Goal: Navigation & Orientation: Find specific page/section

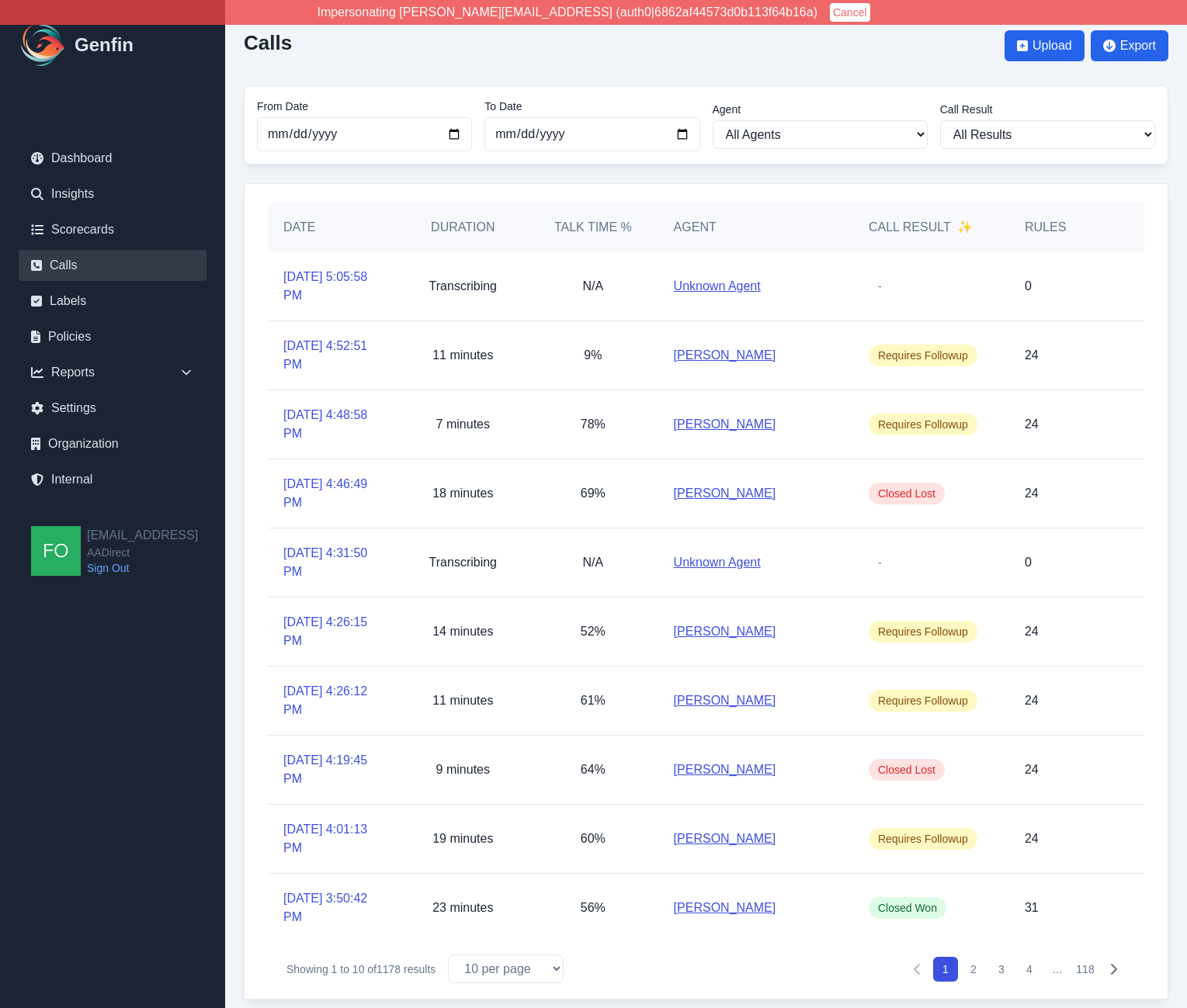
scroll to position [35, 0]
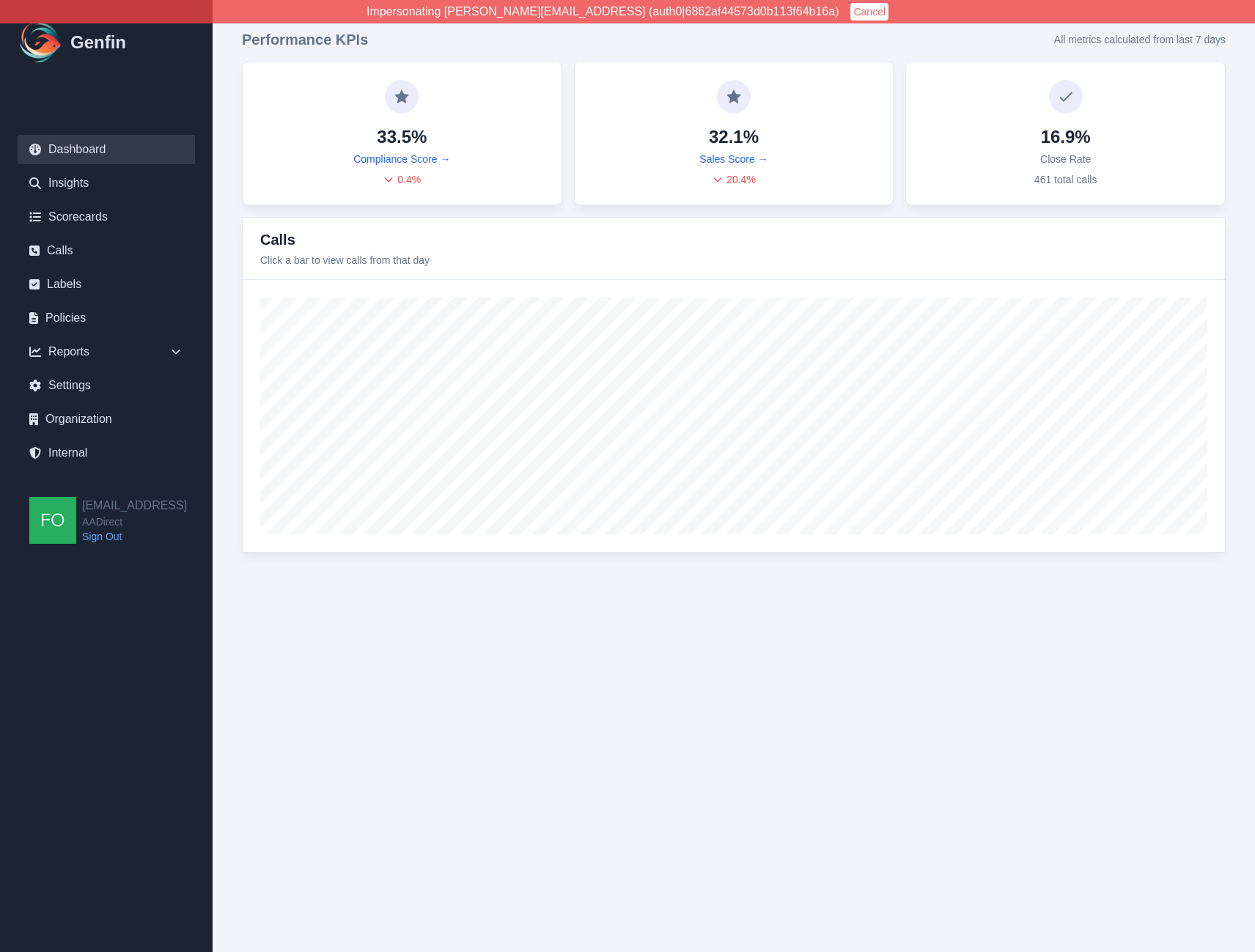
click at [363, 582] on html "Impersonating shane+aadirect@genfin.ai (auth0|6862af44573d0b113f64b16a) Cancel …" at bounding box center [627, 291] width 1255 height 582
click at [626, 582] on html "Impersonating shane+aadirect@genfin.ai (auth0|6862af44573d0b113f64b16a) Cancel …" at bounding box center [627, 291] width 1255 height 582
click at [660, 582] on html "Impersonating shane+aadirect@genfin.ai (auth0|6862af44573d0b113f64b16a) Cancel …" at bounding box center [627, 291] width 1255 height 582
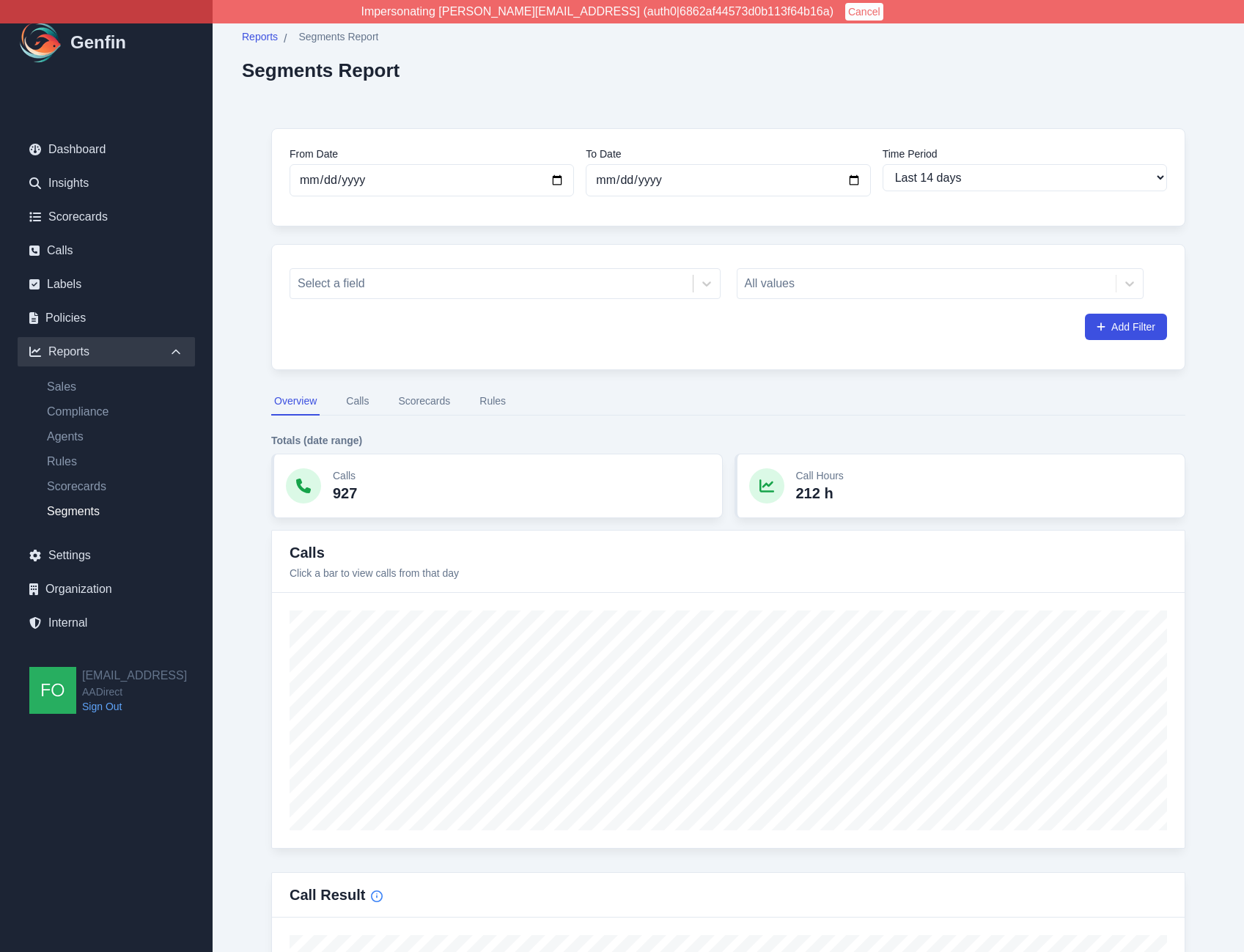
select select "14"
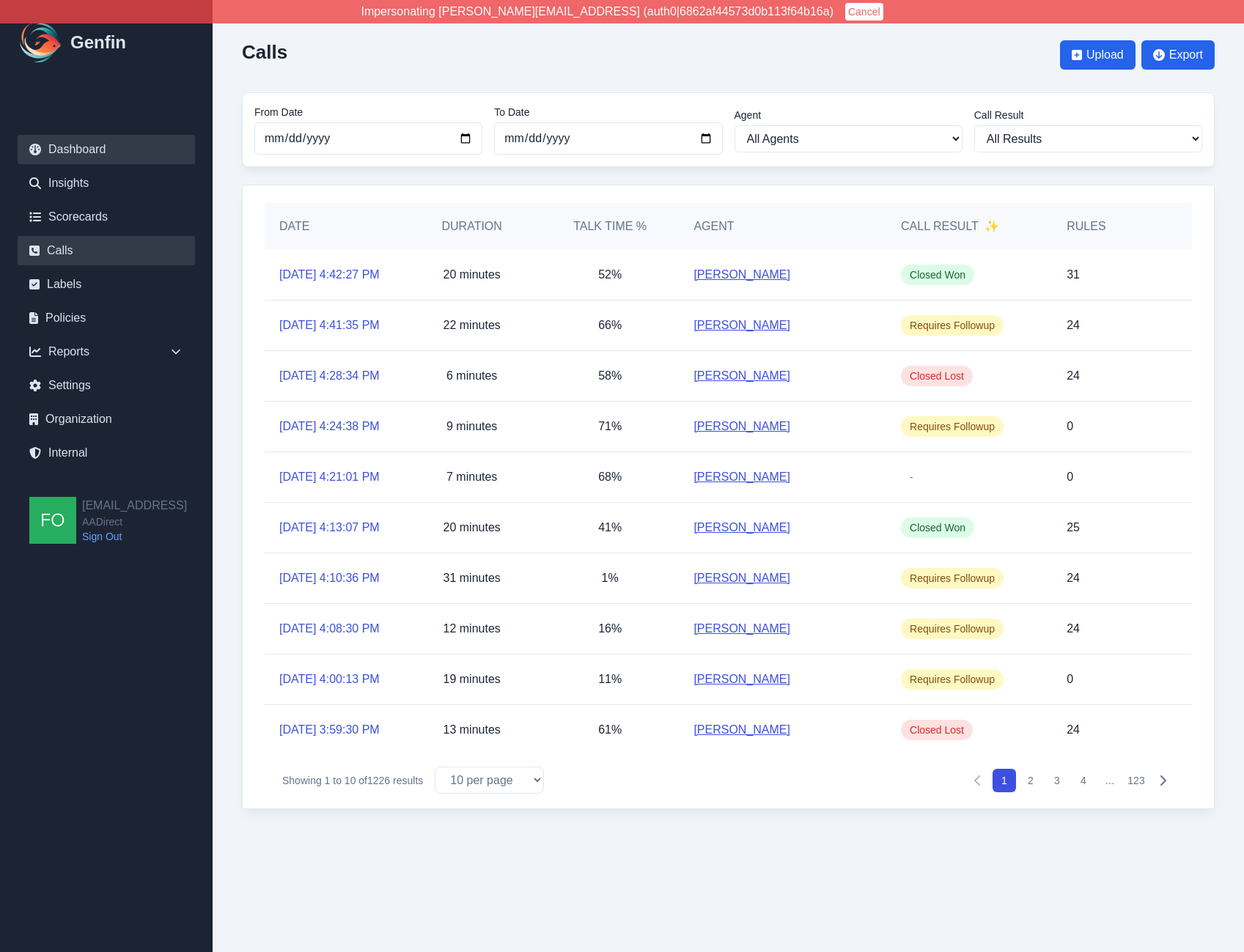
click at [97, 159] on link "Dashboard" at bounding box center [106, 149] width 177 height 29
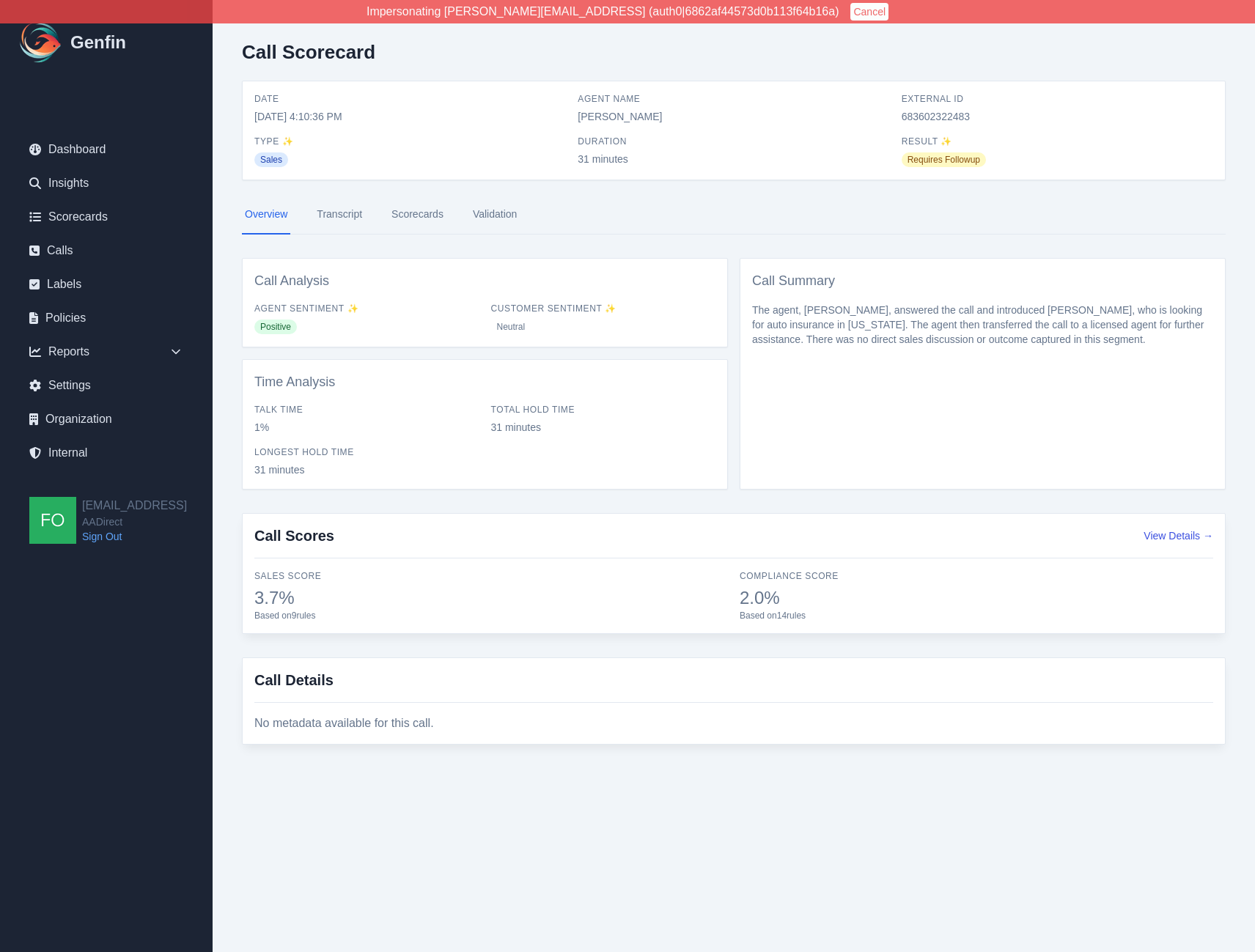
click at [349, 210] on link "Transcript" at bounding box center [339, 215] width 51 height 39
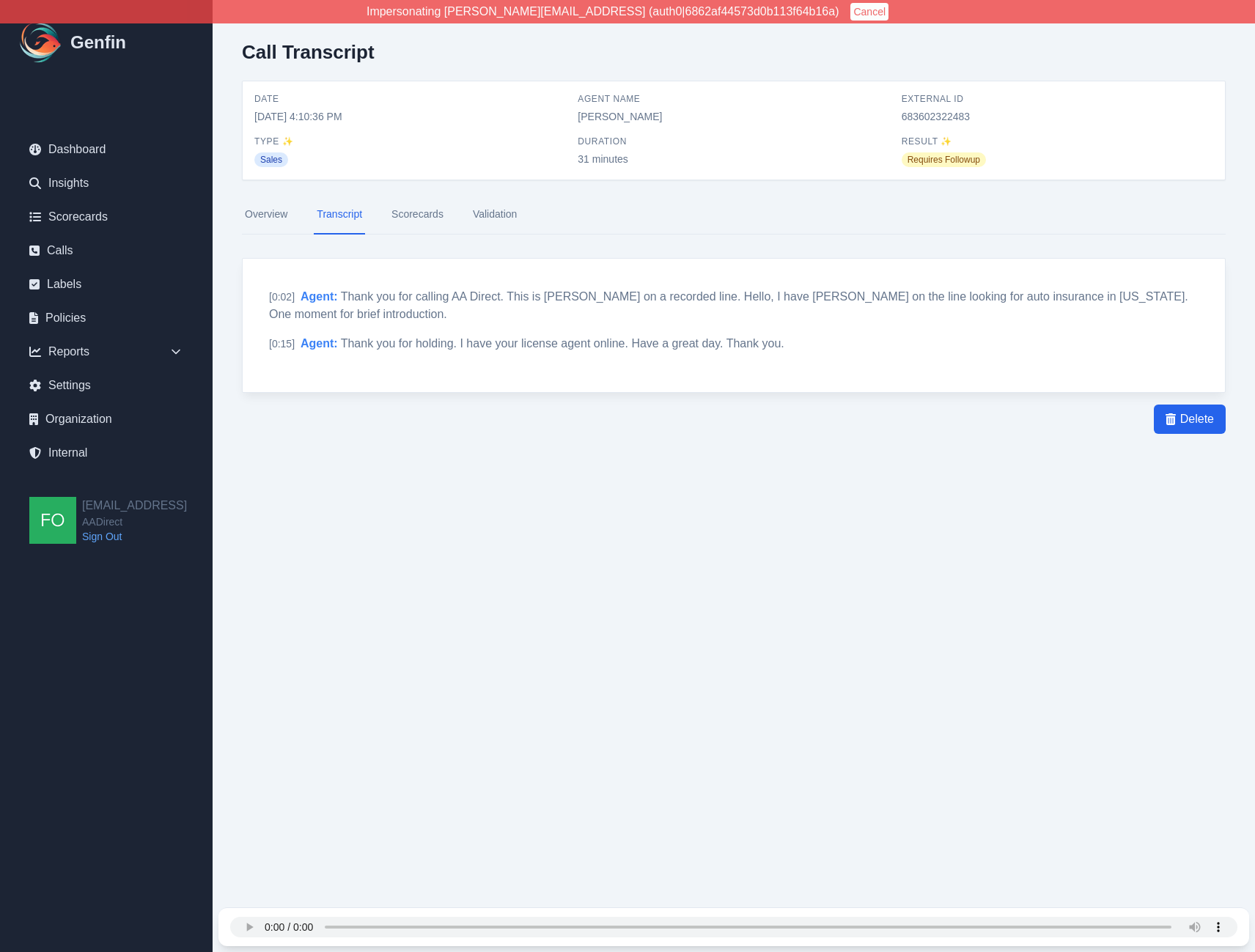
click at [257, 213] on link "Overview" at bounding box center [265, 215] width 48 height 39
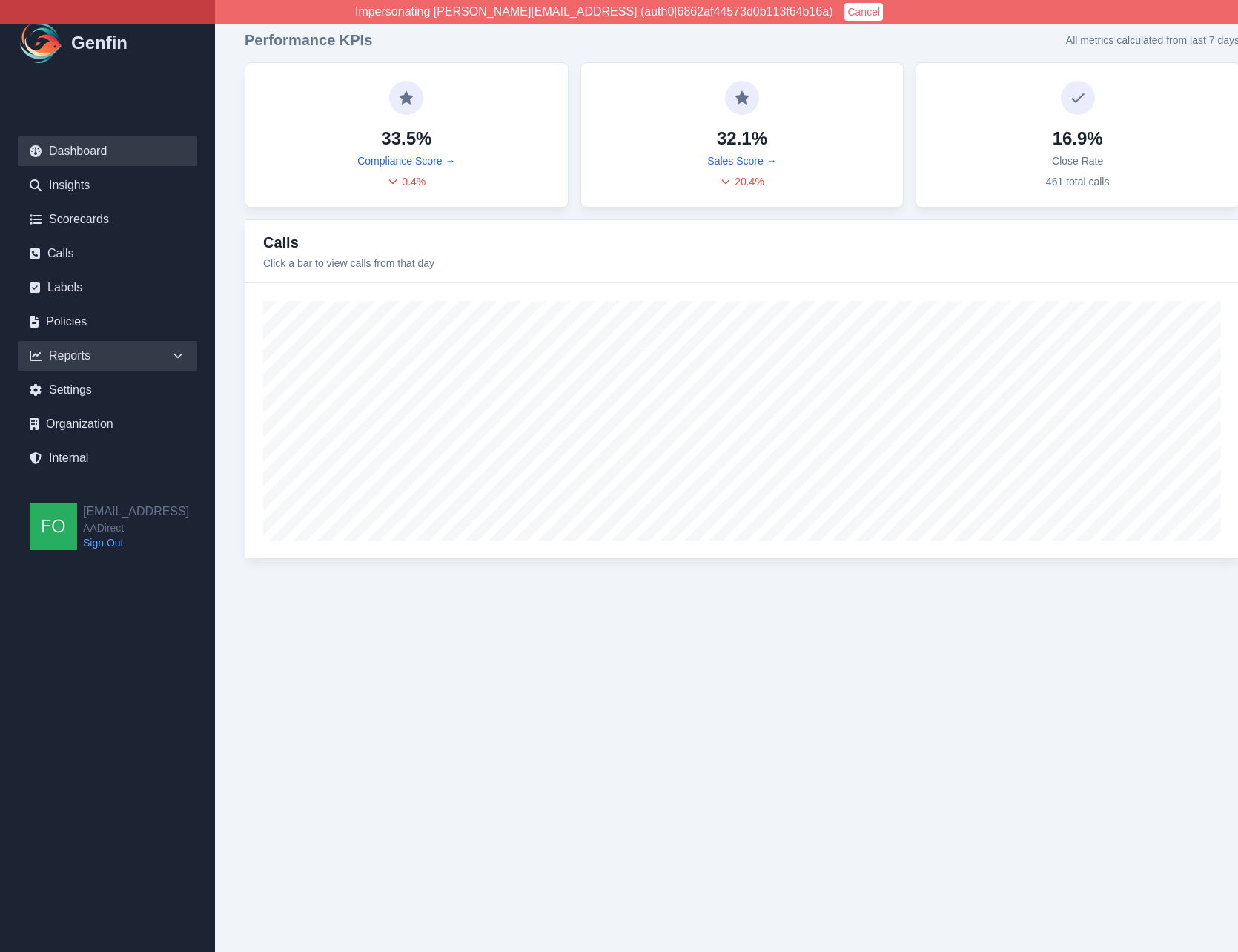
click at [185, 359] on icon at bounding box center [178, 356] width 15 height 15
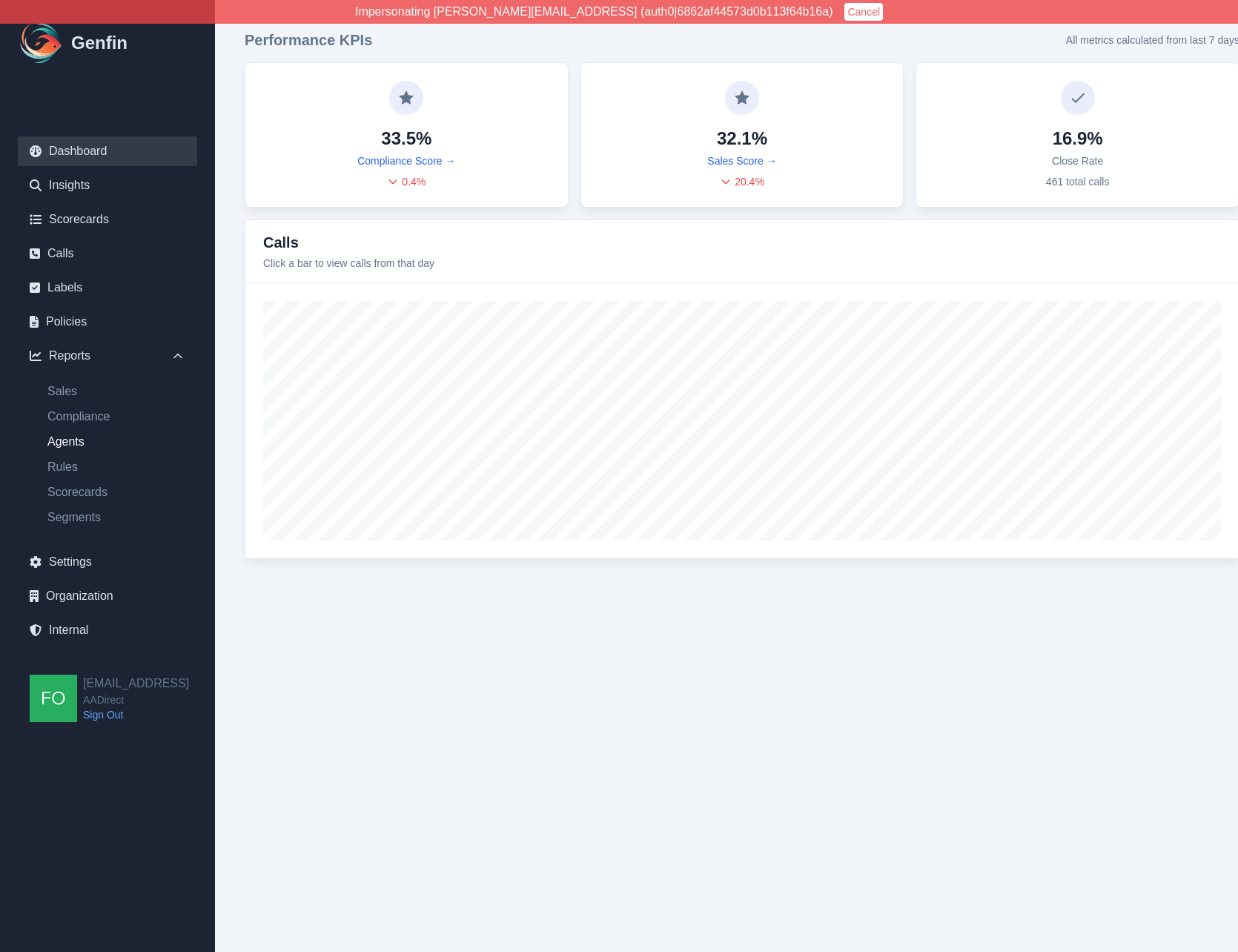
click at [64, 442] on link "Agents" at bounding box center [116, 442] width 162 height 18
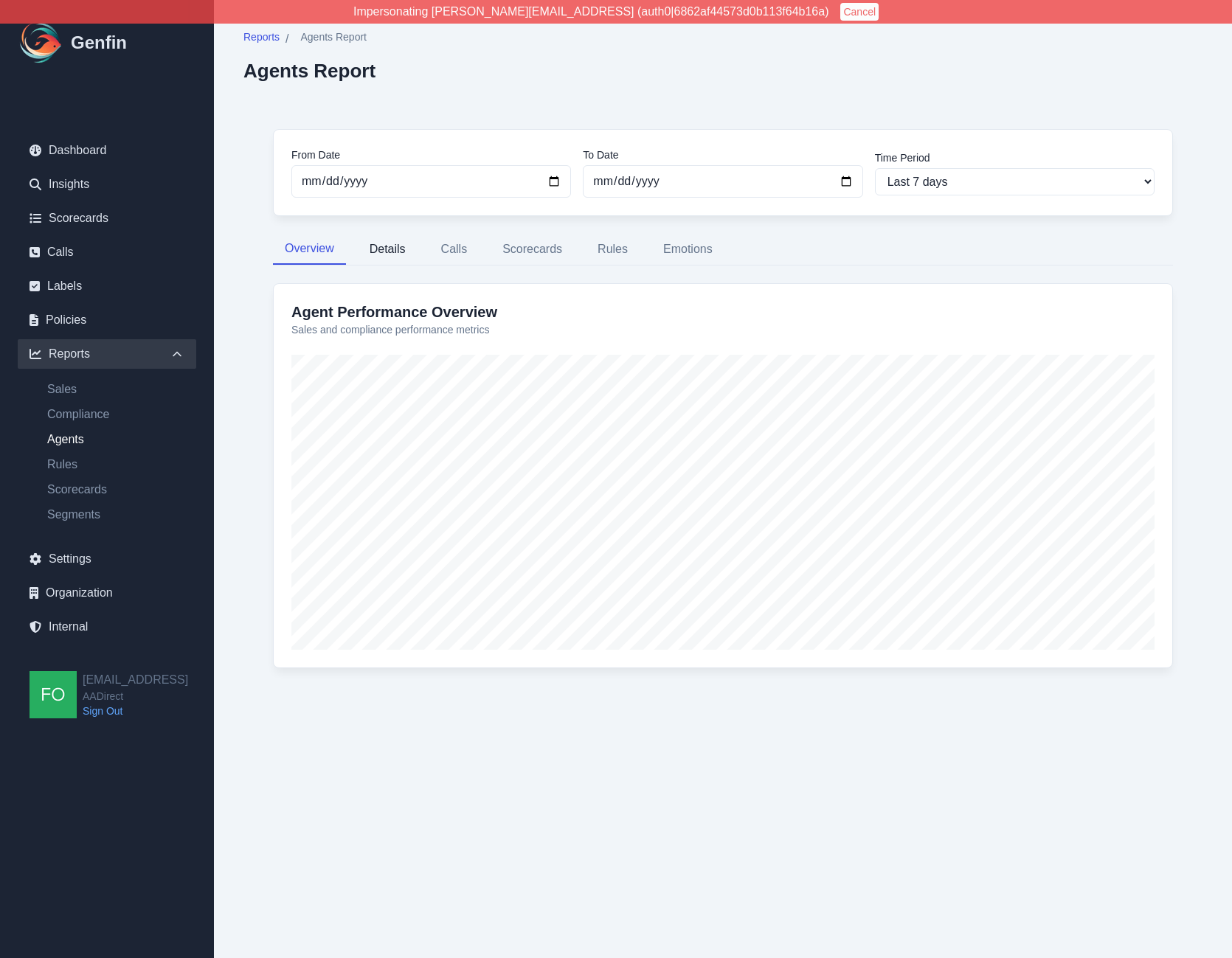
click at [396, 253] on button "Details" at bounding box center [387, 250] width 60 height 31
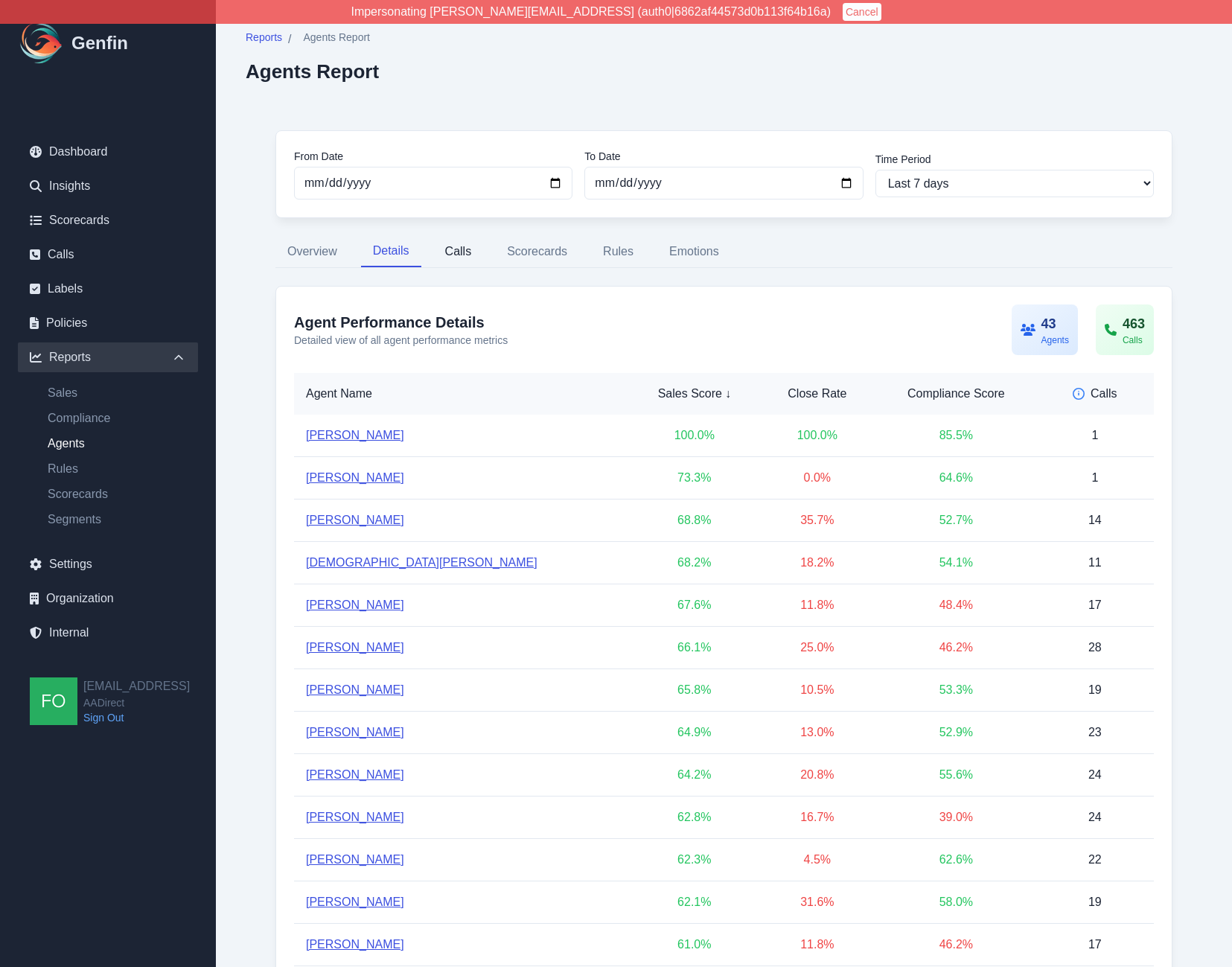
click at [472, 252] on button "Calls" at bounding box center [458, 252] width 51 height 32
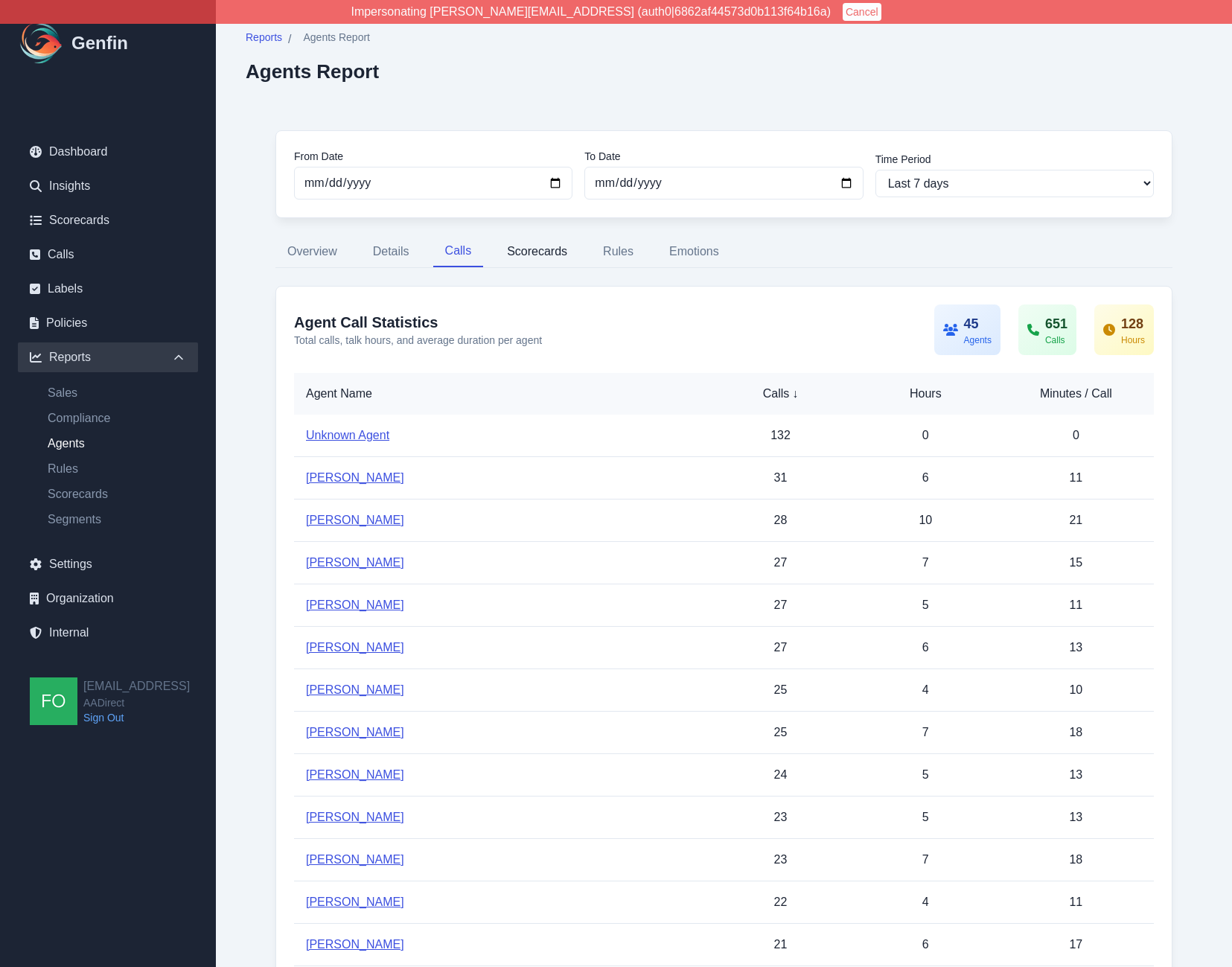
click at [536, 252] on button "Scorecards" at bounding box center [536, 252] width 84 height 32
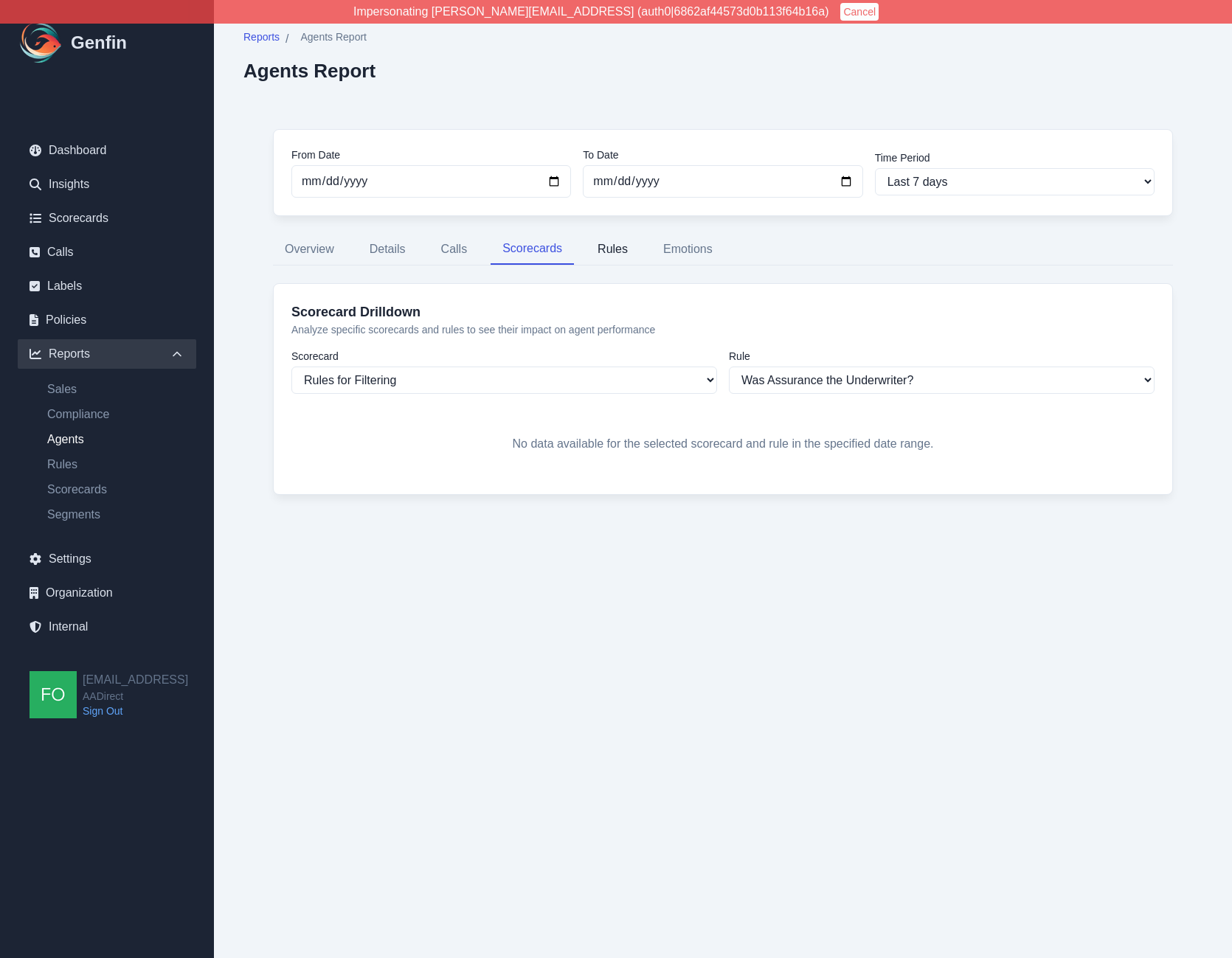
click at [594, 250] on button "Rules" at bounding box center [613, 250] width 54 height 31
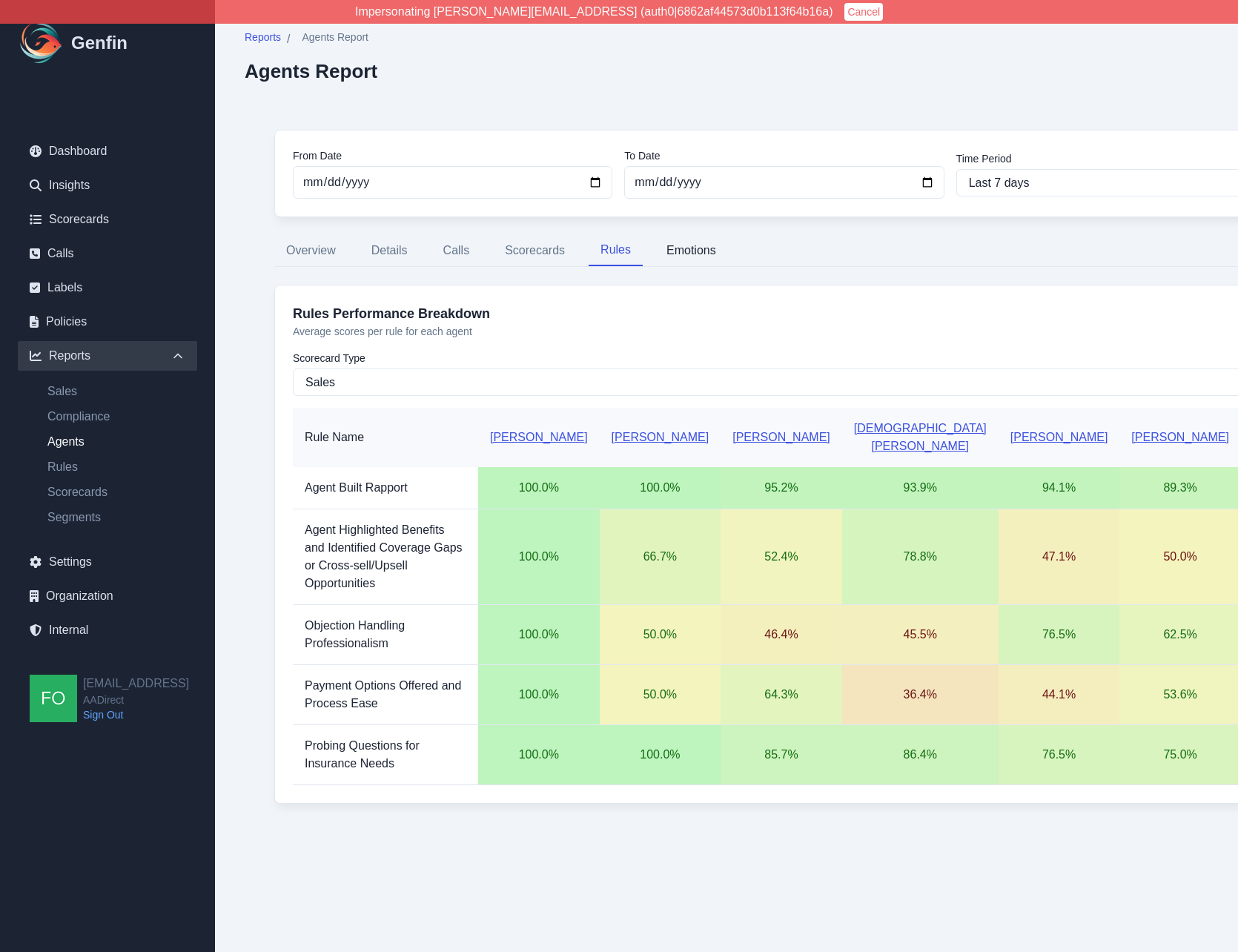
click at [699, 253] on button "Emotions" at bounding box center [691, 251] width 74 height 31
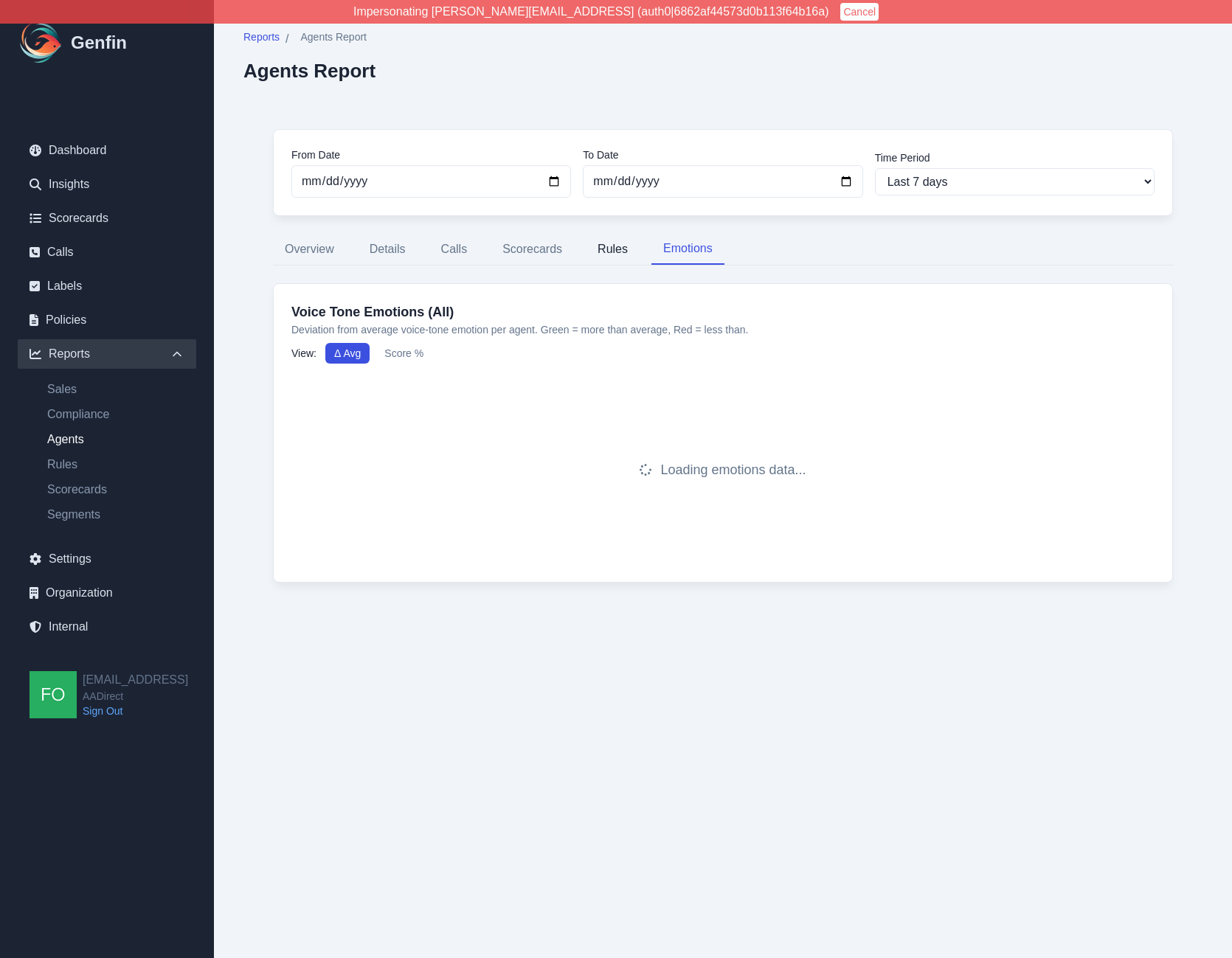
click at [598, 251] on button "Rules" at bounding box center [613, 250] width 54 height 31
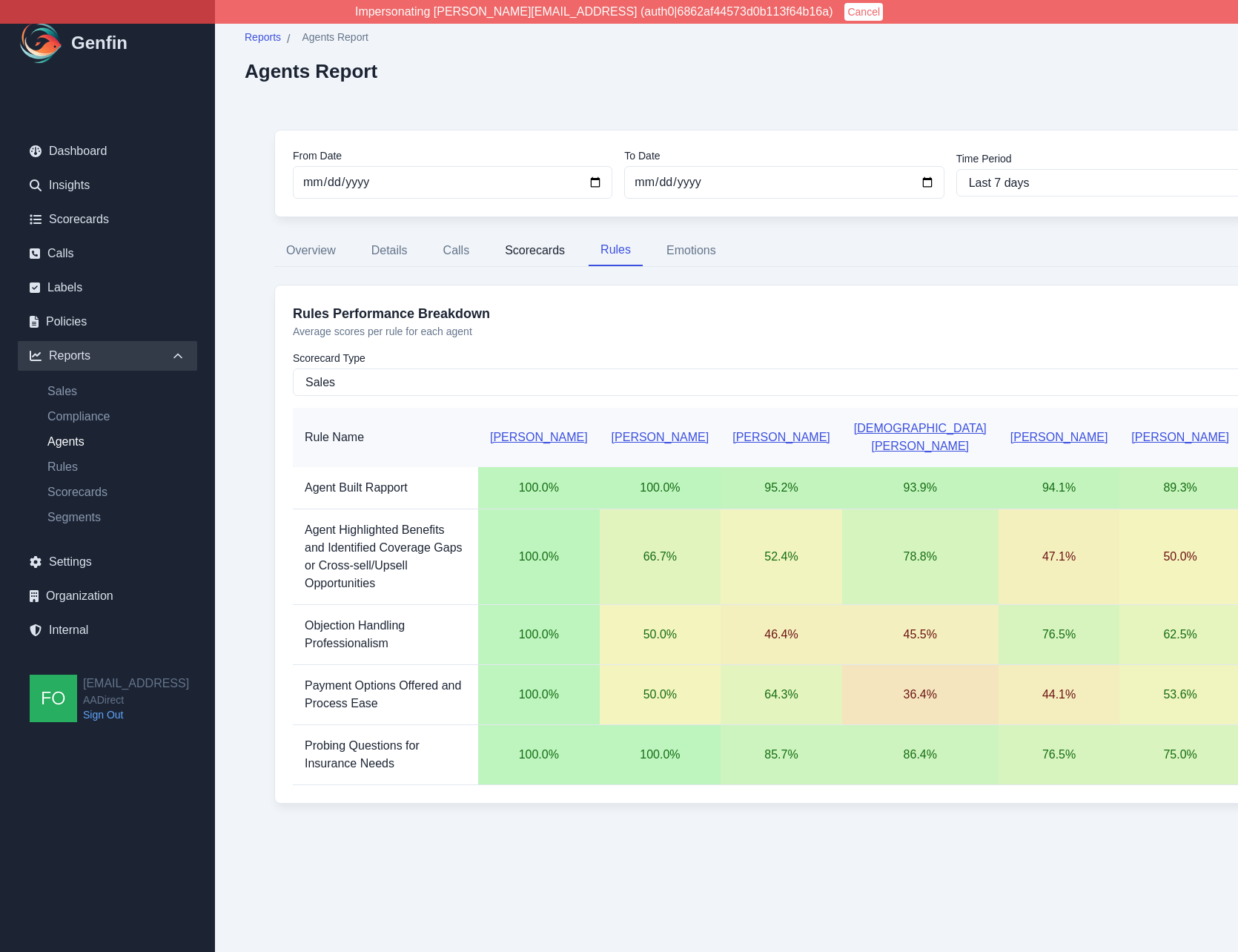
click at [540, 252] on button "Scorecards" at bounding box center [534, 251] width 83 height 31
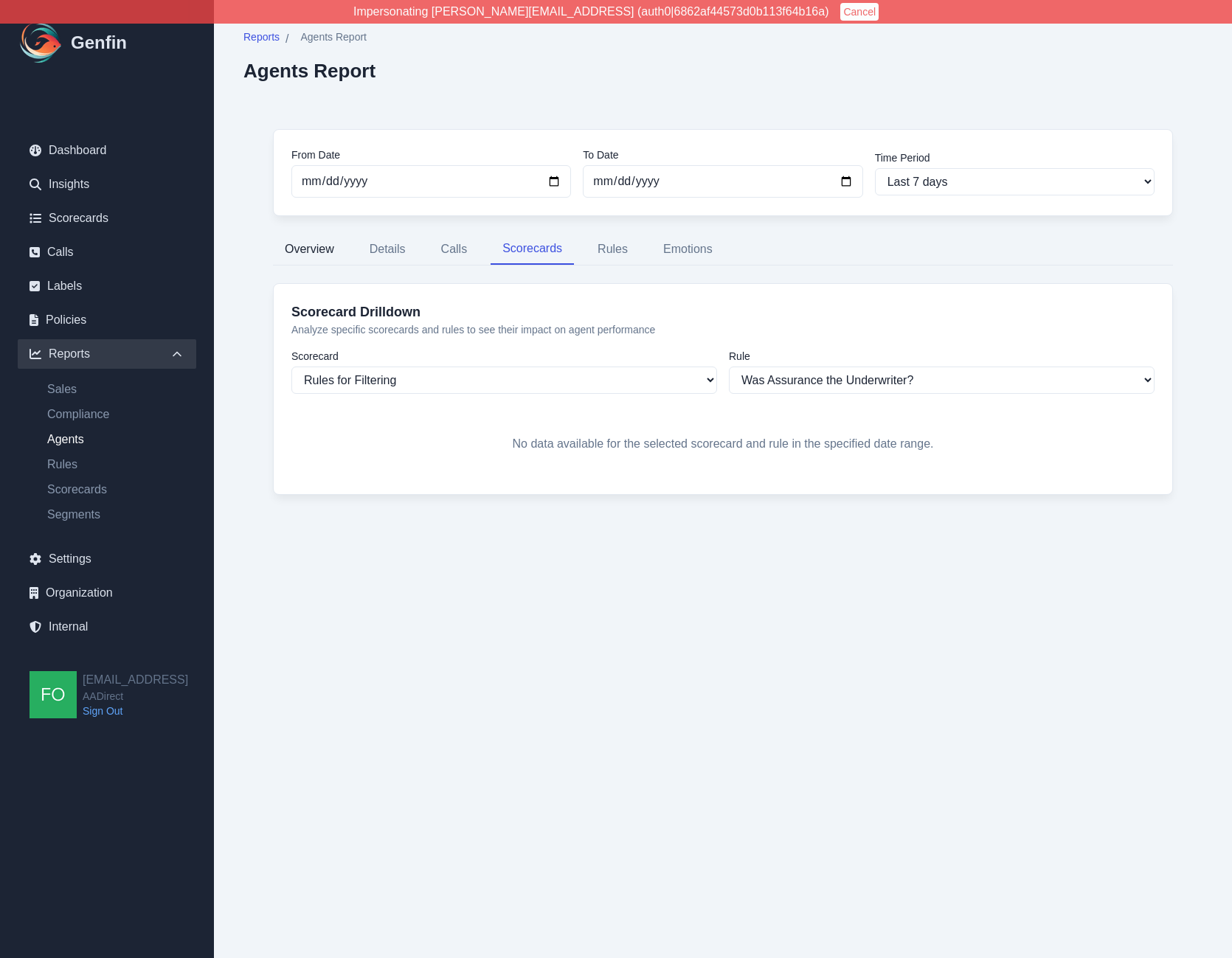
click at [320, 245] on button "Overview" at bounding box center [309, 250] width 73 height 31
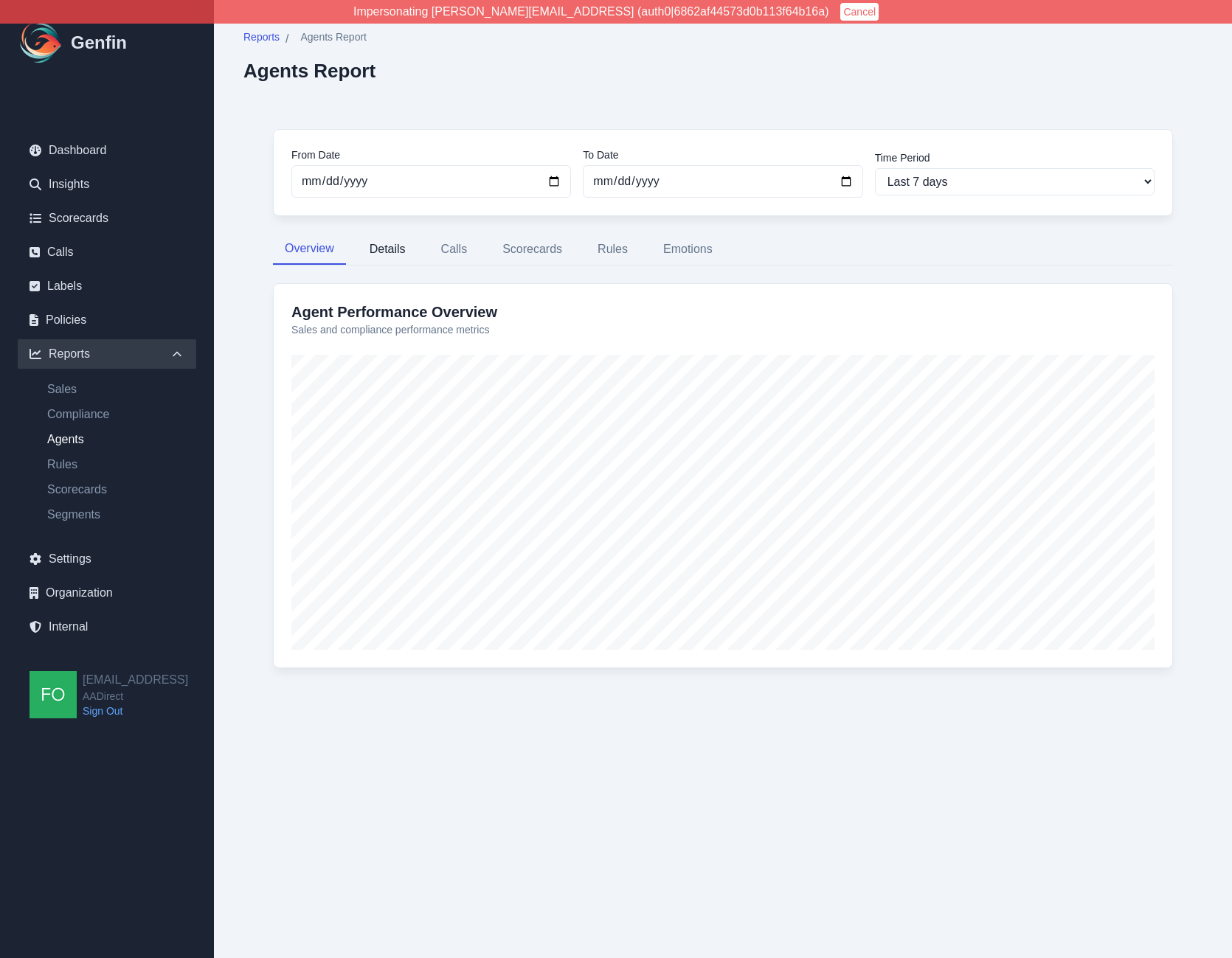
click at [392, 244] on button "Details" at bounding box center [387, 250] width 60 height 31
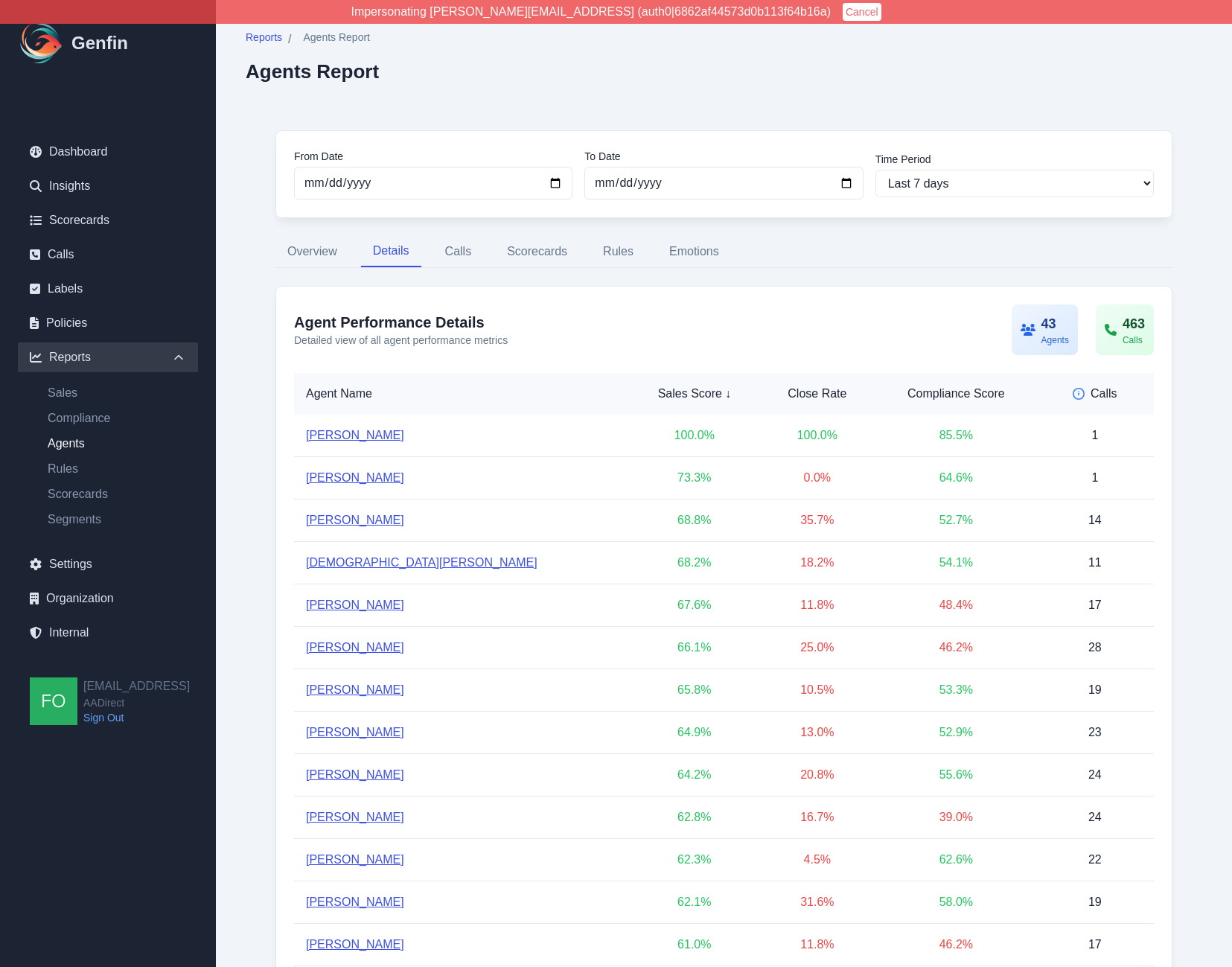
scroll to position [3, 0]
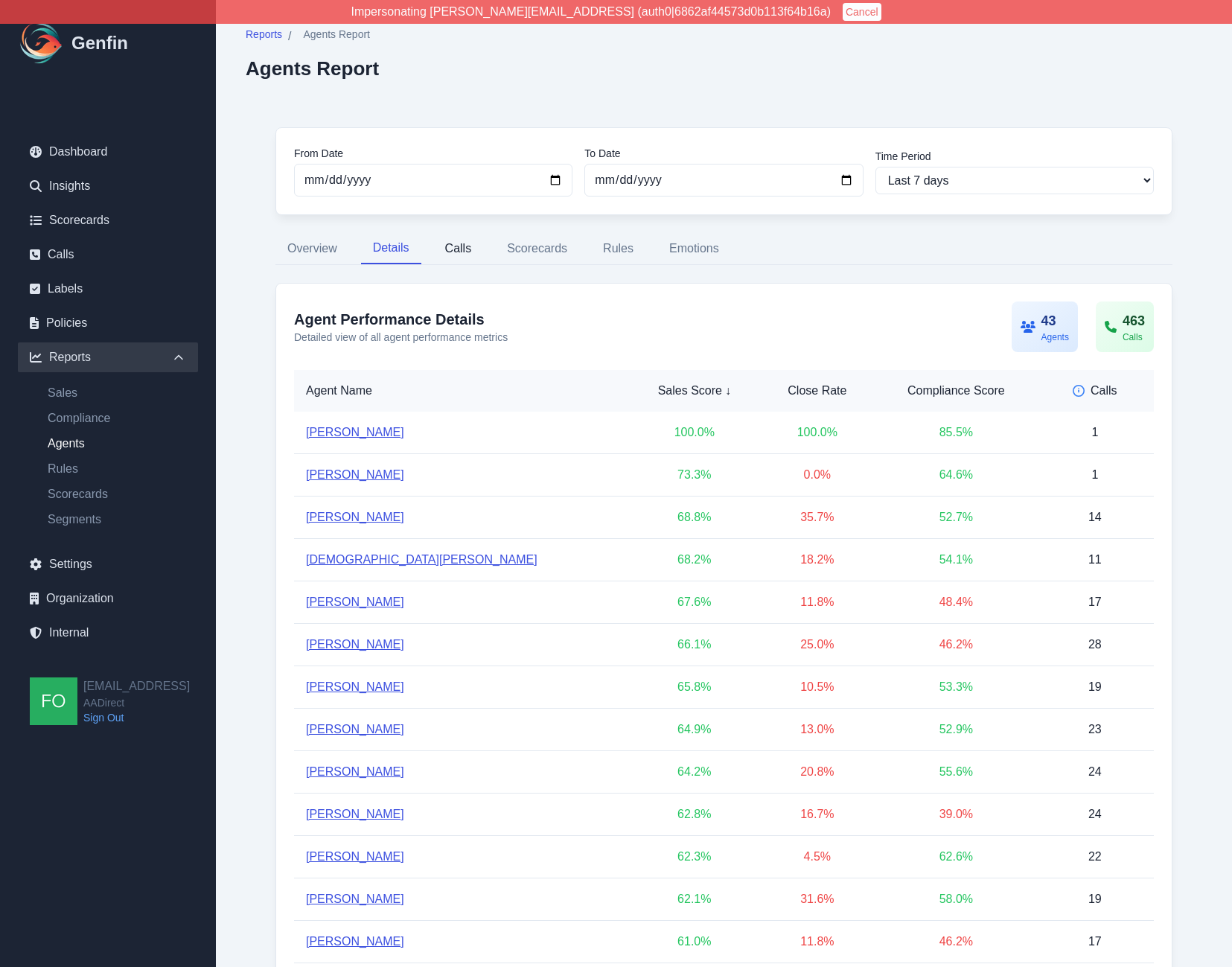
click at [465, 251] on button "Calls" at bounding box center [458, 249] width 51 height 32
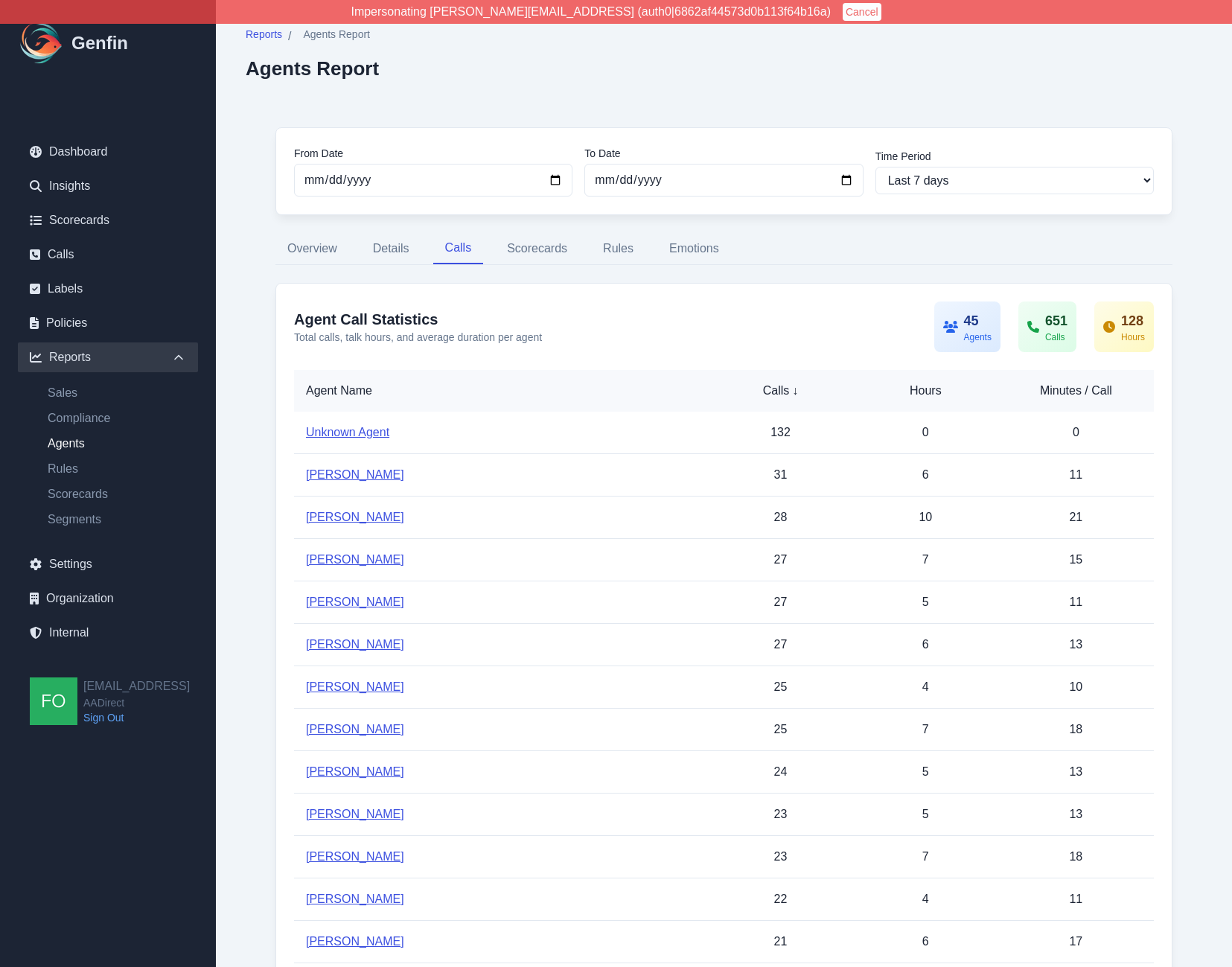
click at [83, 408] on ul "Sales Compliance Agents Rules Scorecards Segments" at bounding box center [108, 456] width 180 height 144
click at [93, 417] on link "Compliance" at bounding box center [117, 419] width 162 height 18
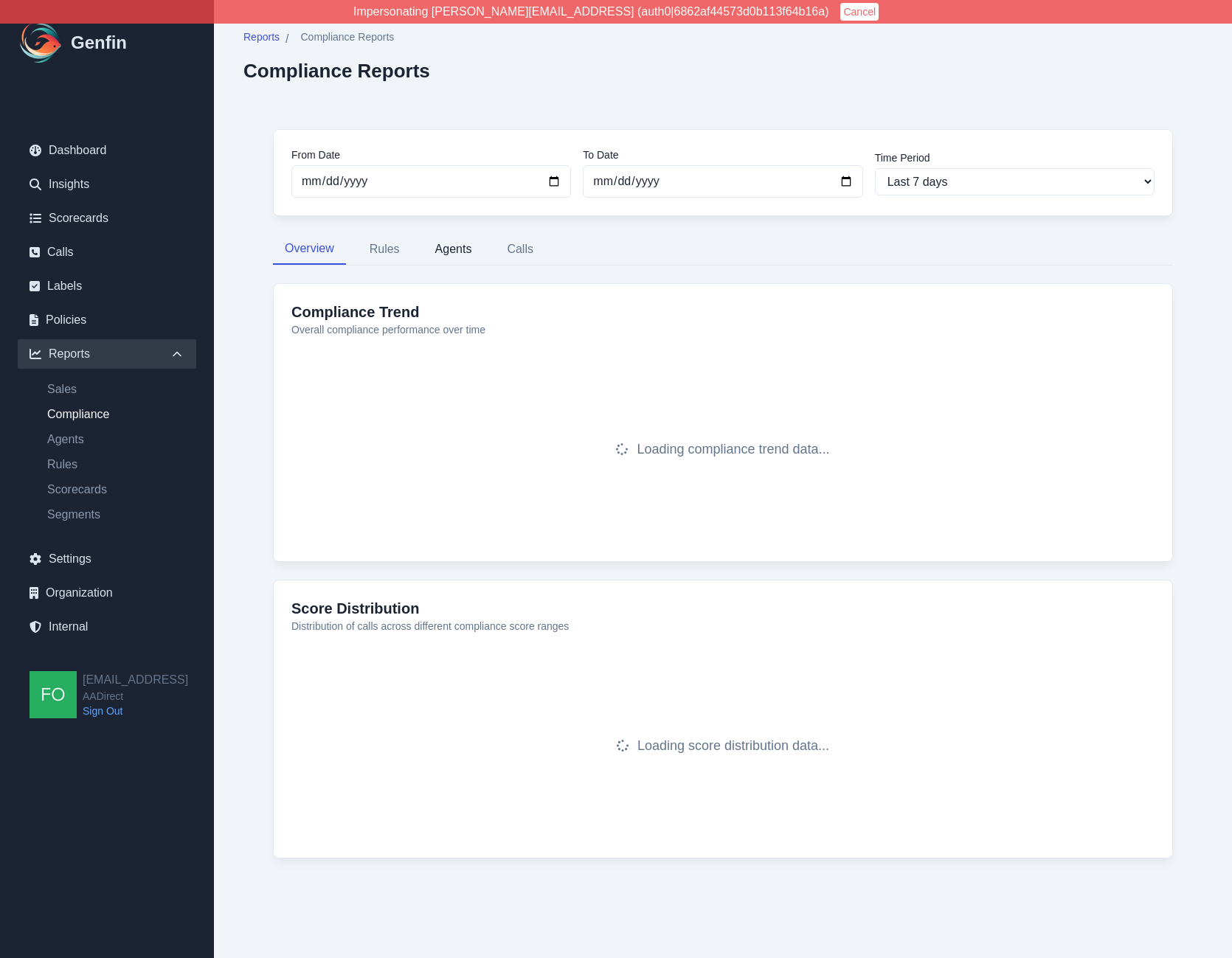
click at [468, 251] on button "Agents" at bounding box center [454, 250] width 61 height 31
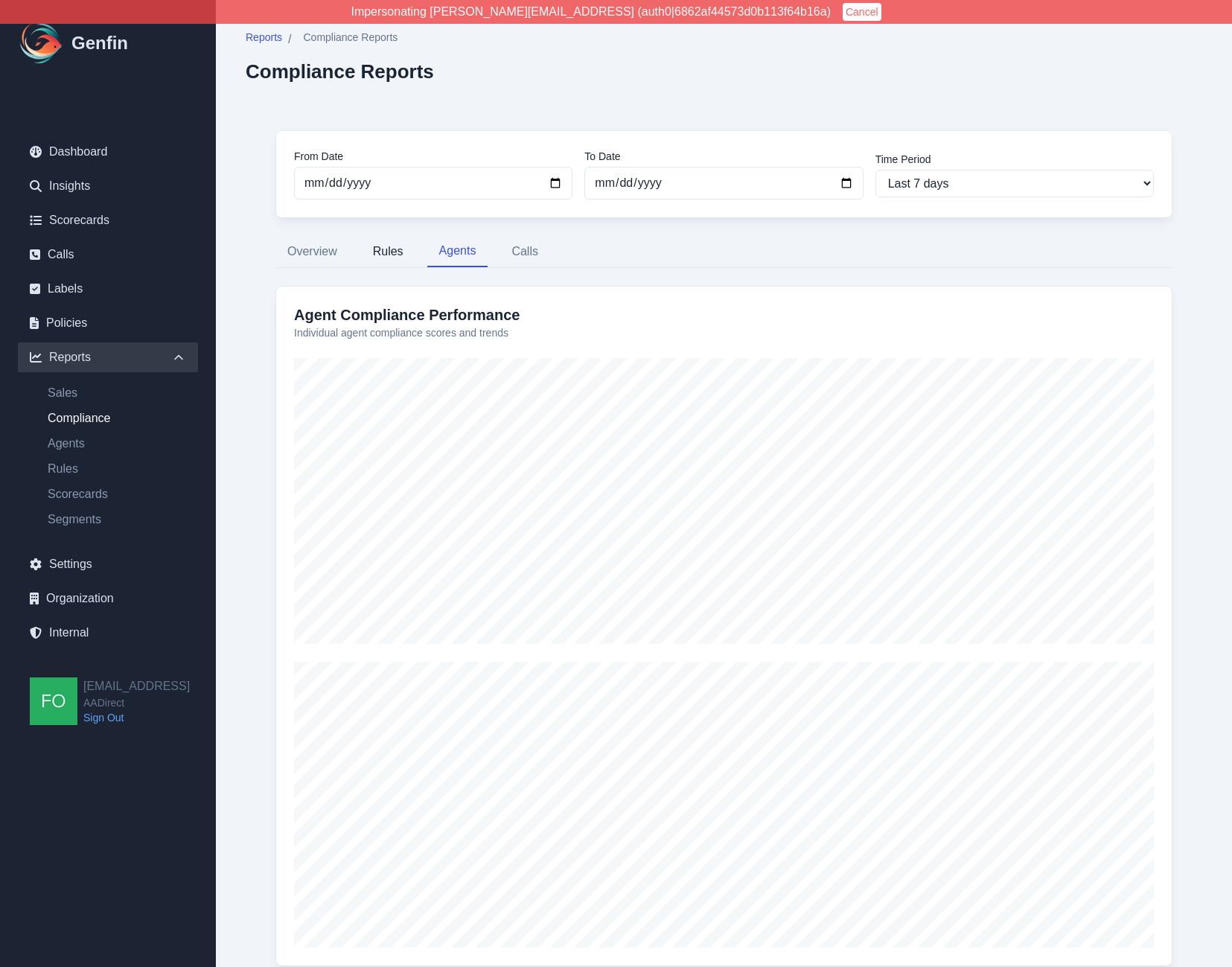
click at [398, 250] on button "Rules" at bounding box center [388, 252] width 55 height 32
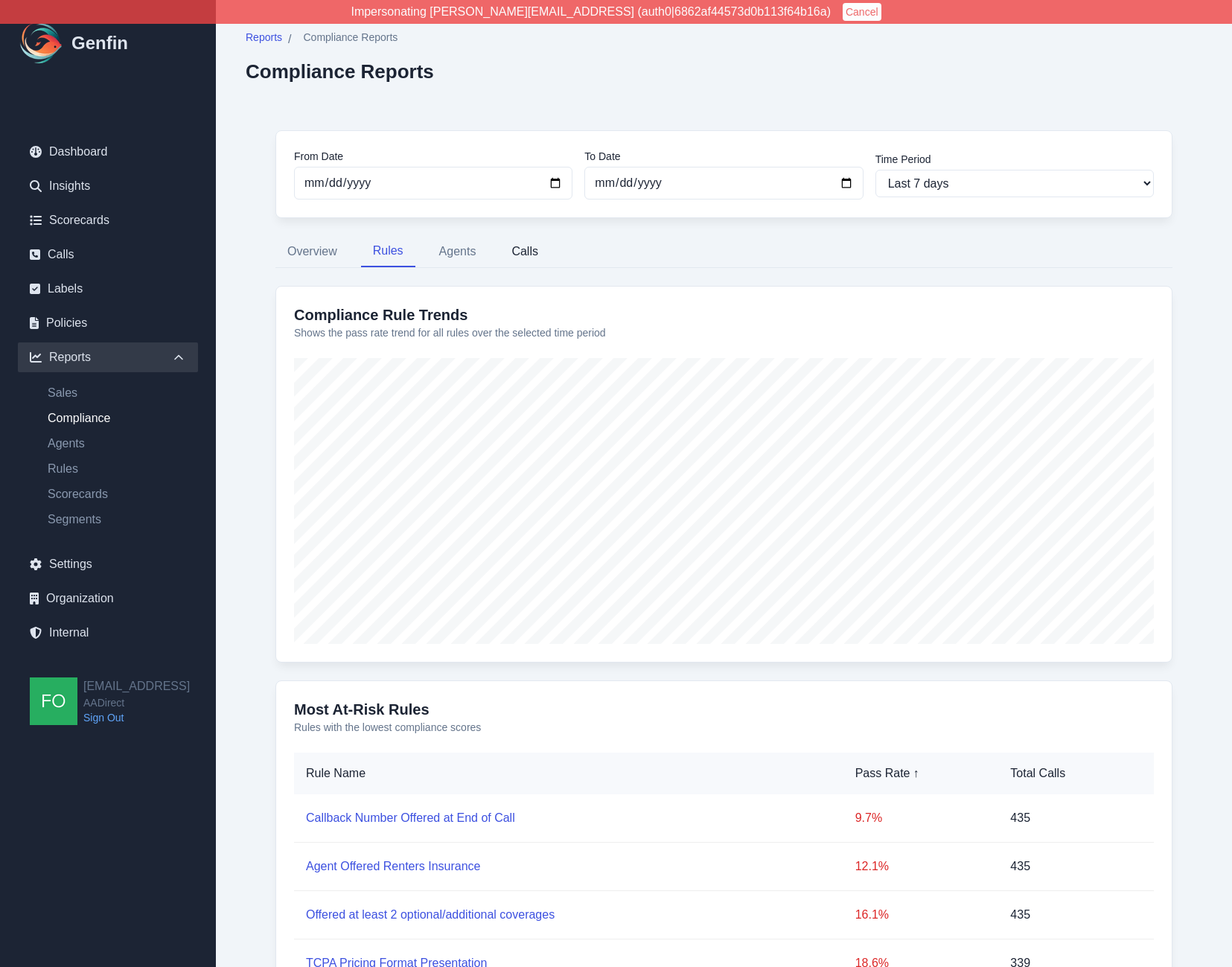
click at [512, 254] on button "Calls" at bounding box center [524, 252] width 51 height 32
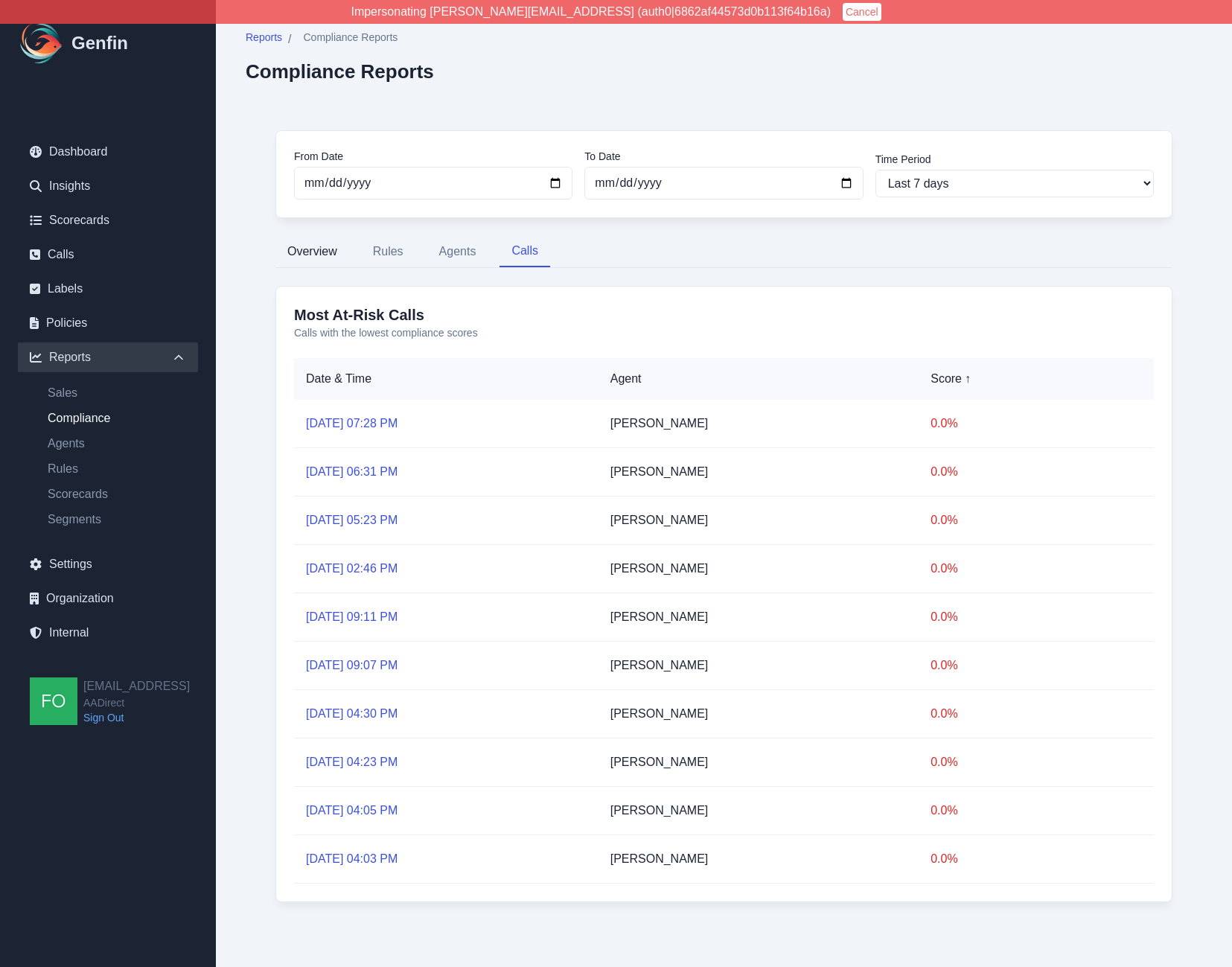
click at [314, 250] on button "Overview" at bounding box center [312, 252] width 74 height 32
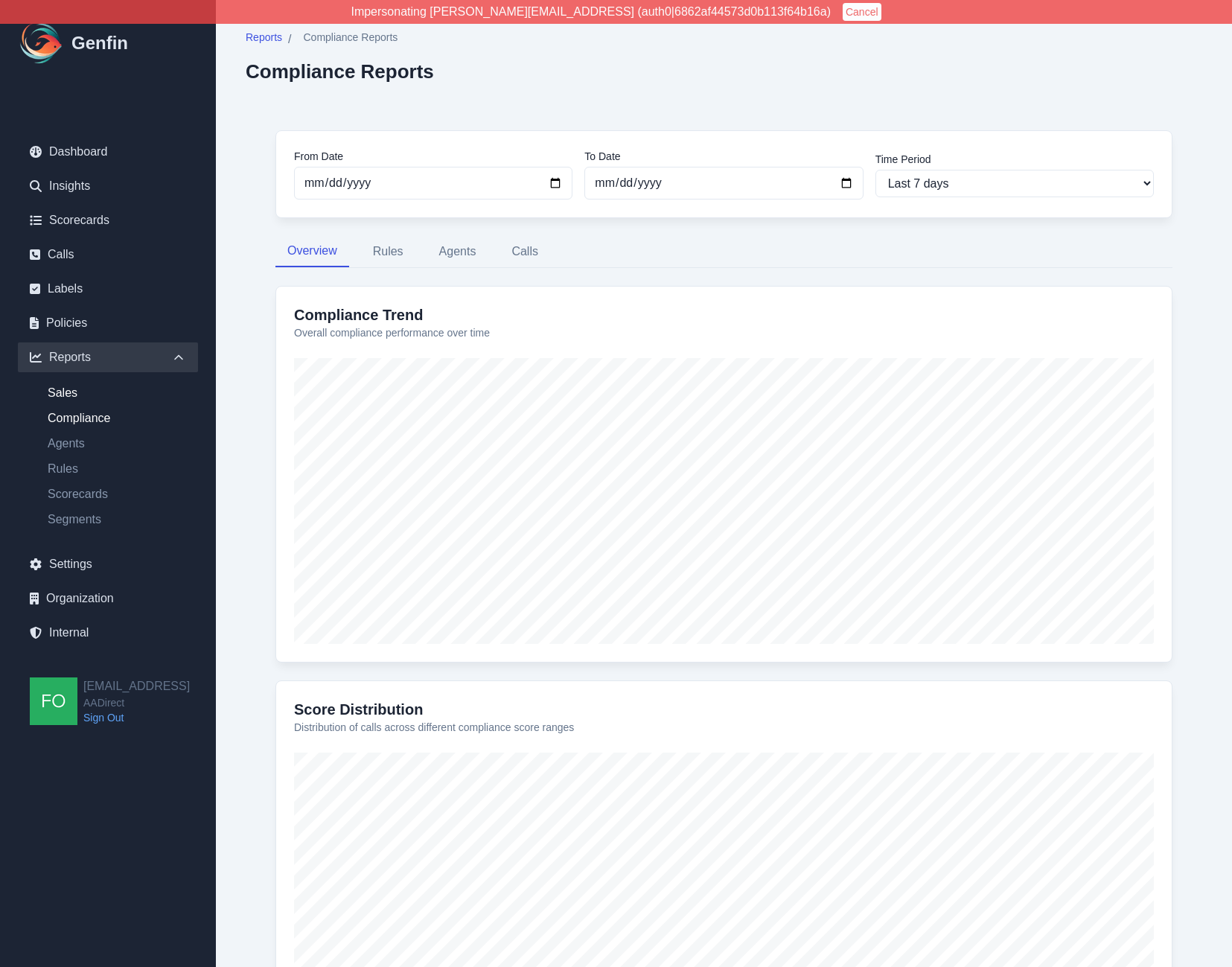
click at [65, 389] on link "Sales" at bounding box center [117, 393] width 162 height 18
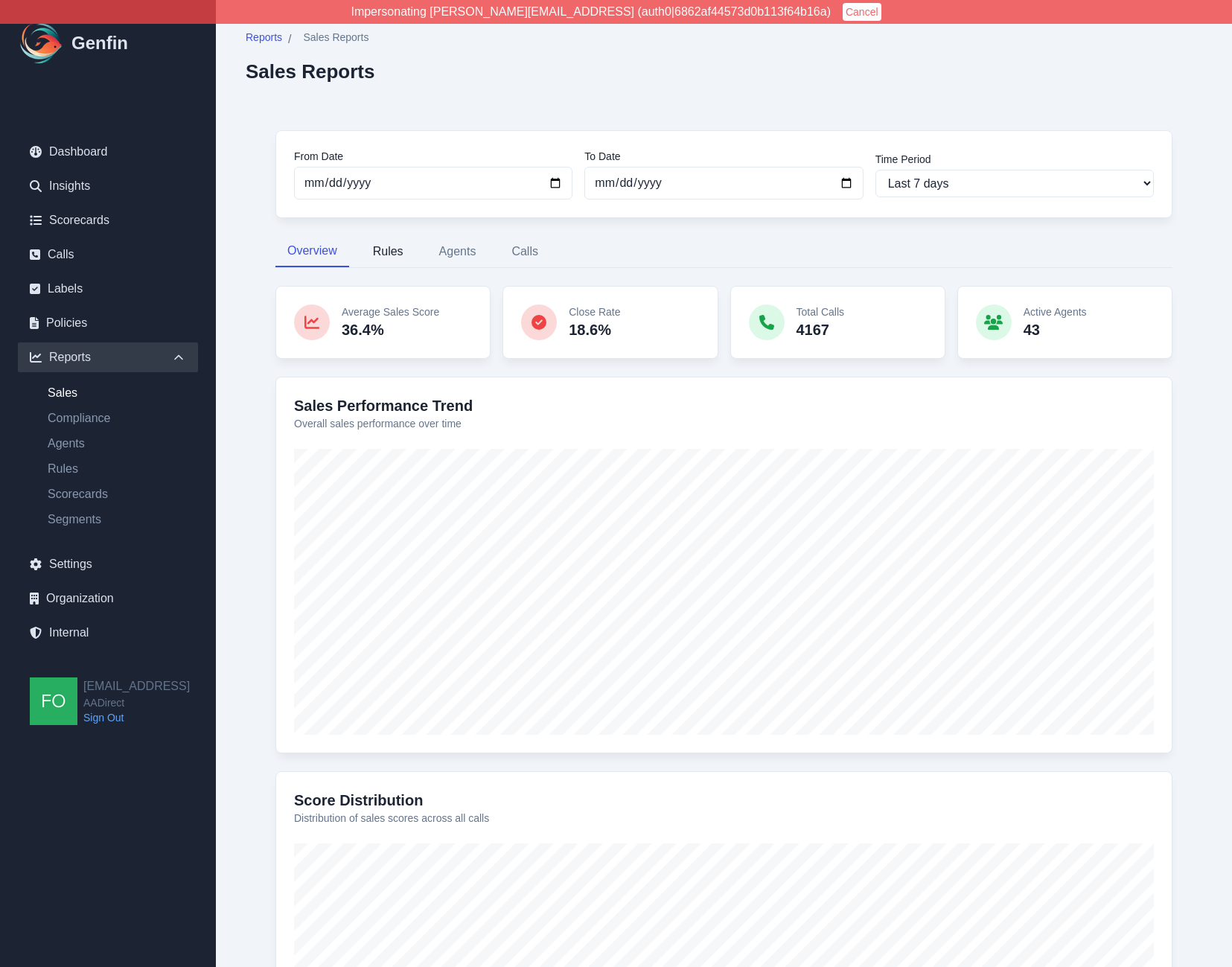
click at [402, 249] on button "Rules" at bounding box center [388, 252] width 55 height 32
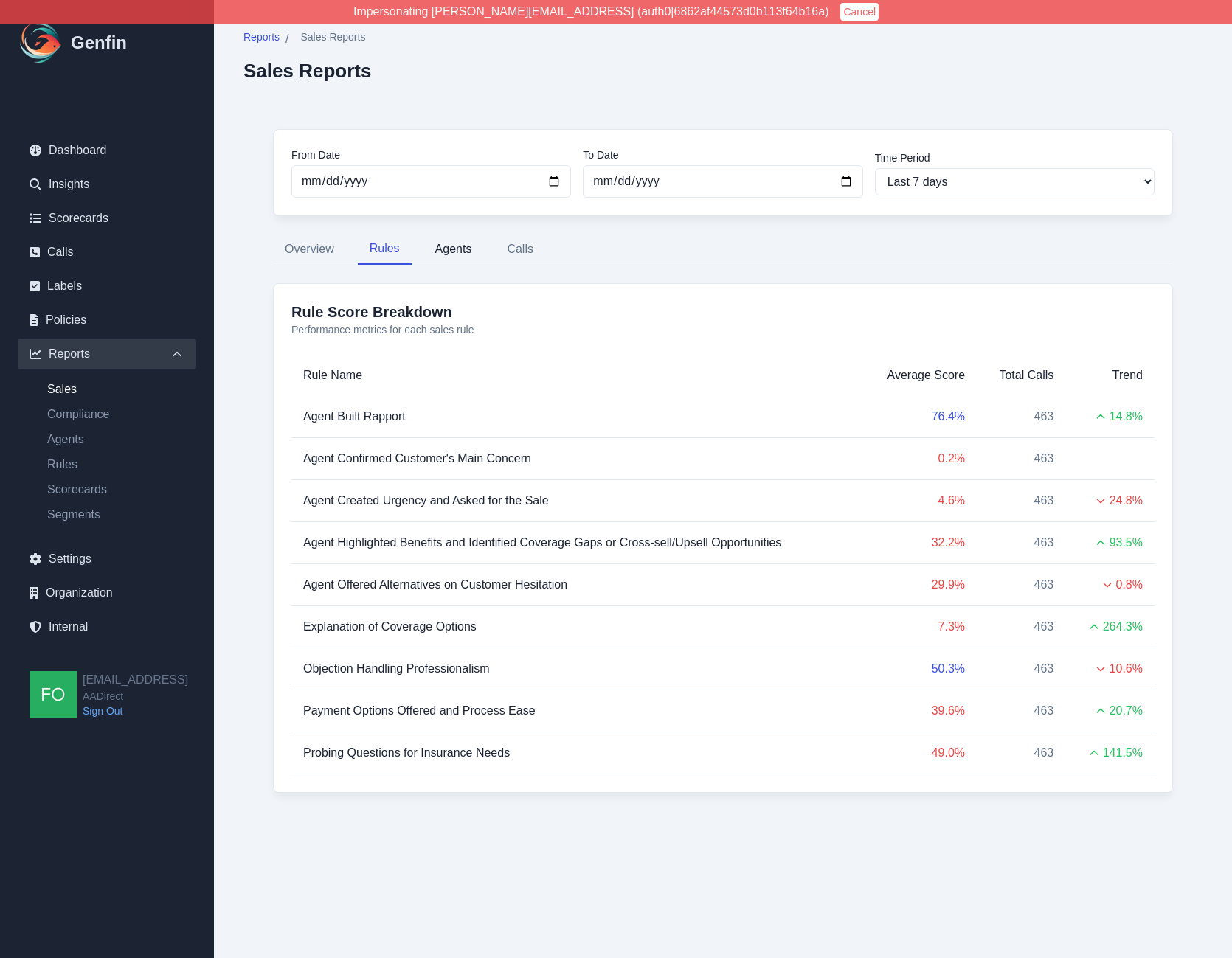
click at [459, 250] on button "Agents" at bounding box center [454, 250] width 61 height 31
